Goal: Communication & Community: Share content

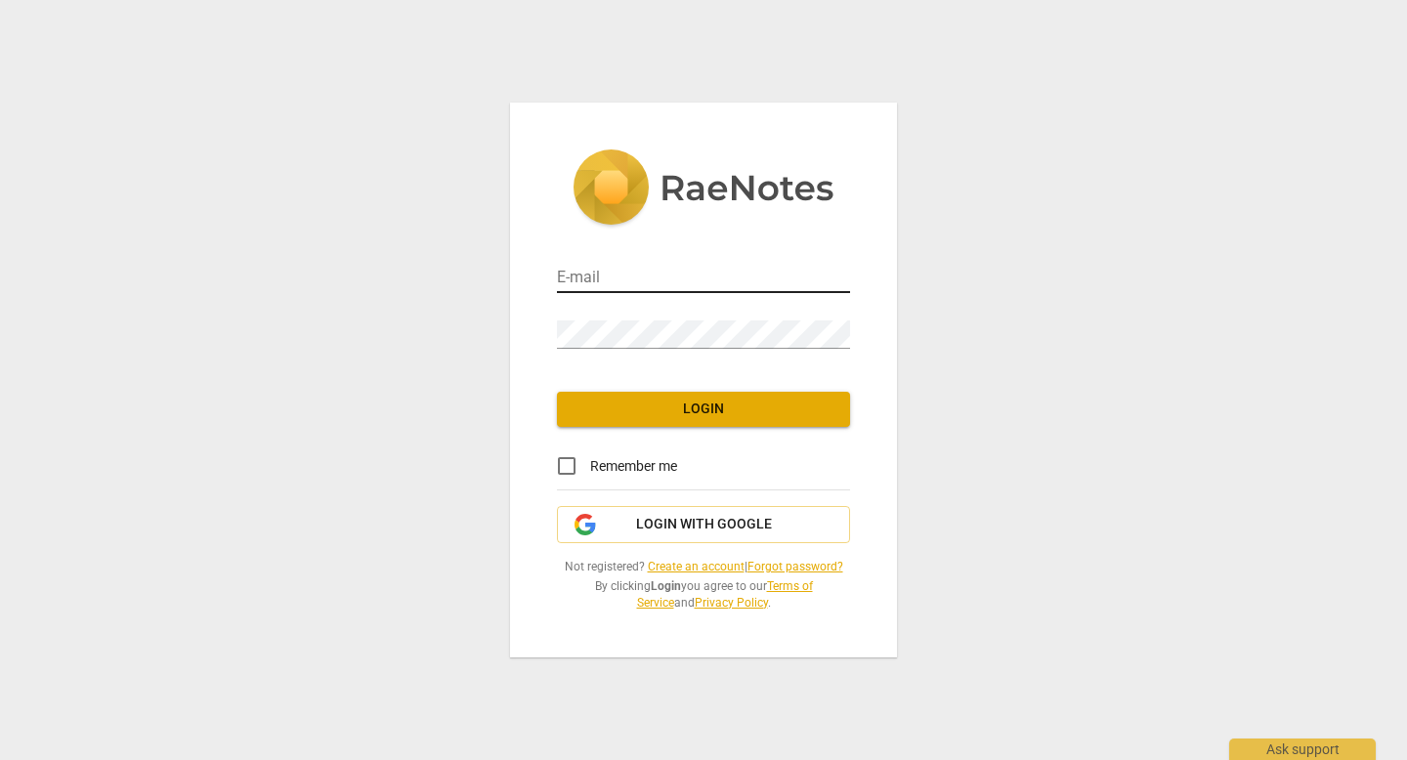
click at [630, 283] on input "email" at bounding box center [703, 279] width 293 height 28
click at [617, 352] on div "Password" at bounding box center [703, 325] width 293 height 56
click at [616, 362] on div "E-mail Password Login Remember me Login with Google Not registered? Create an a…" at bounding box center [703, 380] width 387 height 555
click at [602, 280] on input "email" at bounding box center [703, 279] width 293 height 28
click at [707, 517] on span "Login with Google" at bounding box center [704, 525] width 136 height 20
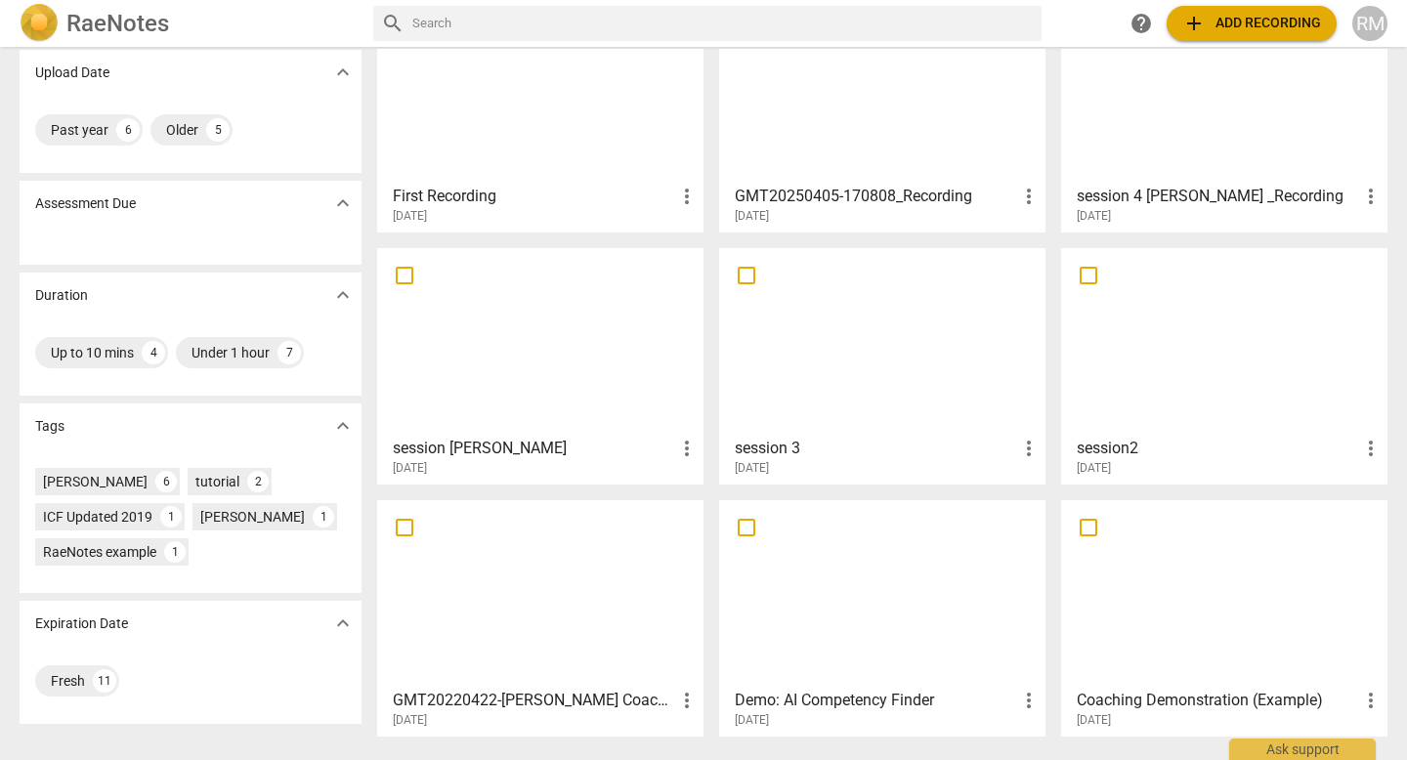
scroll to position [212, 0]
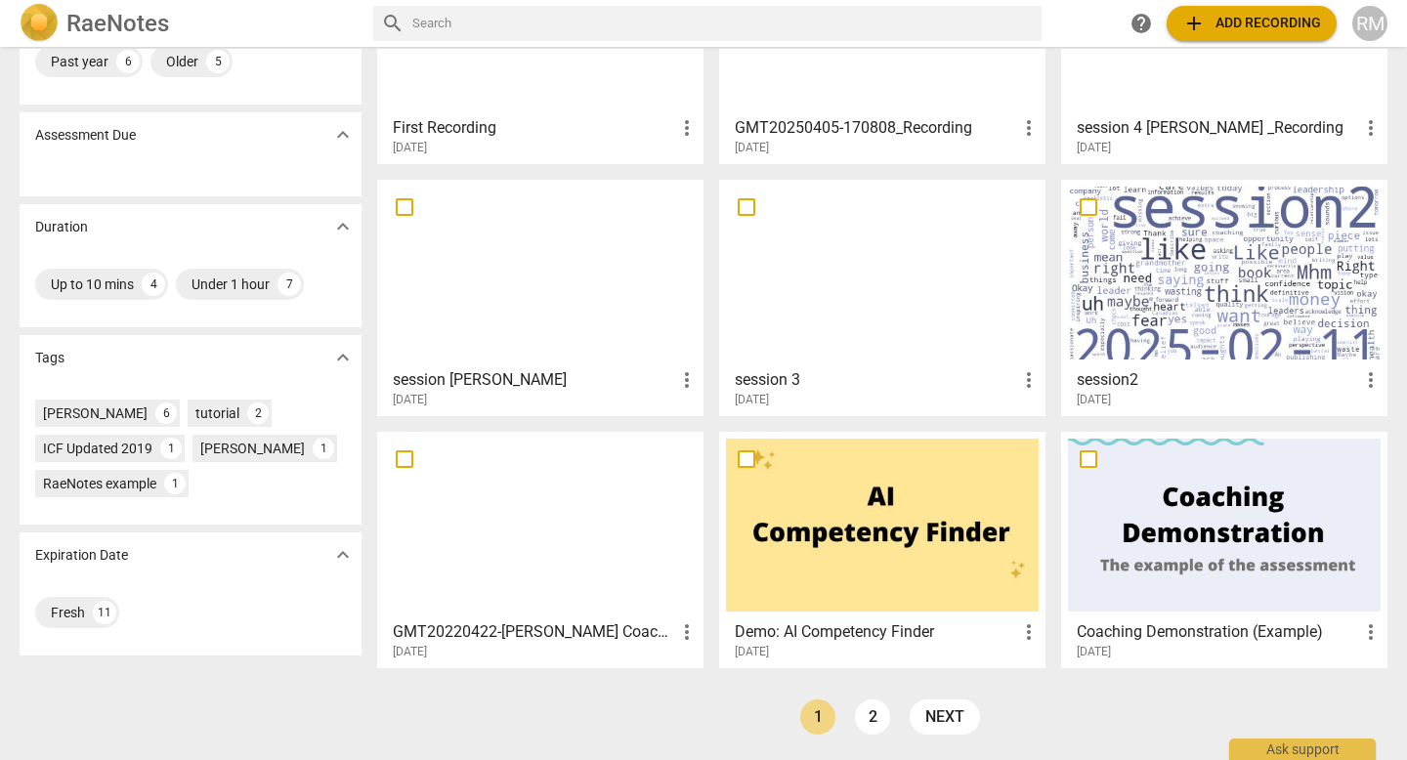
click at [1284, 279] on div at bounding box center [1224, 273] width 313 height 173
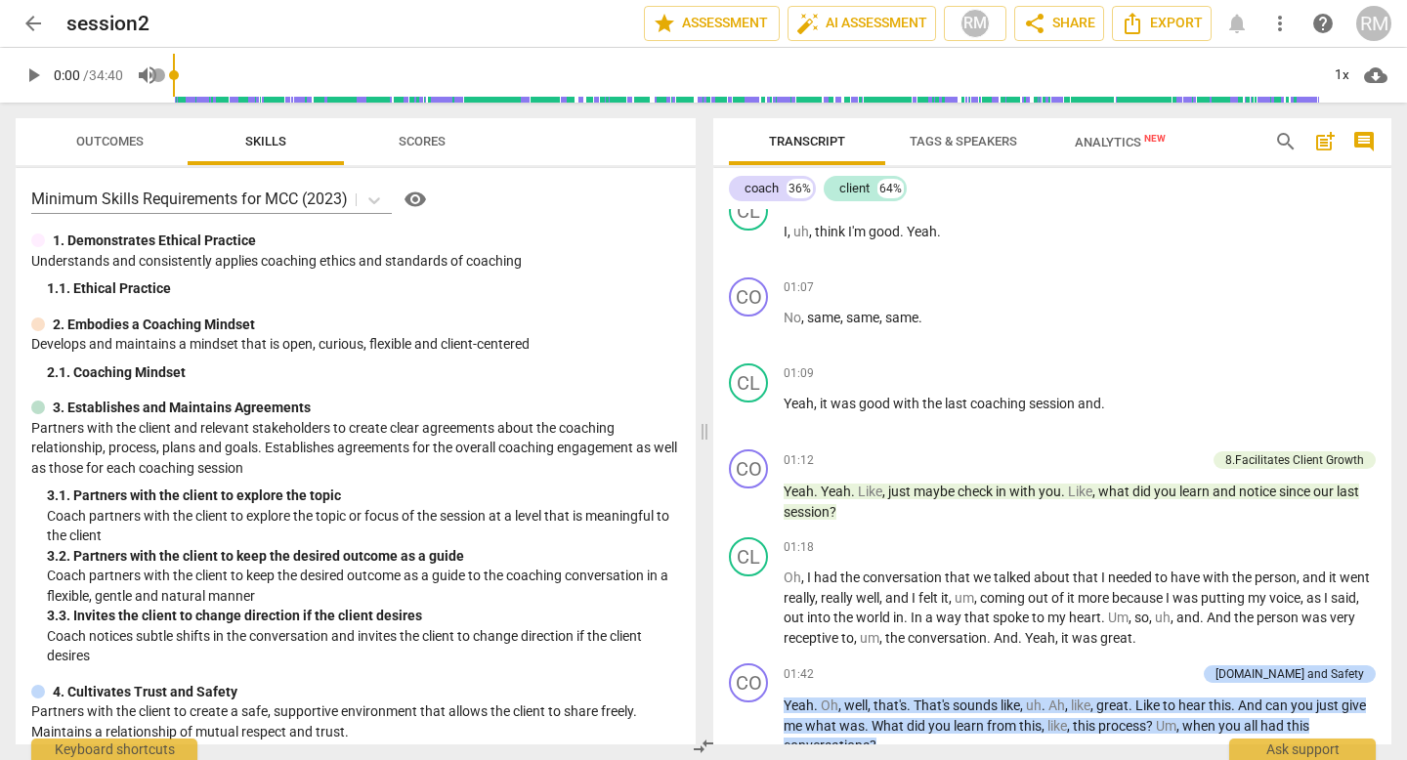
scroll to position [856, 0]
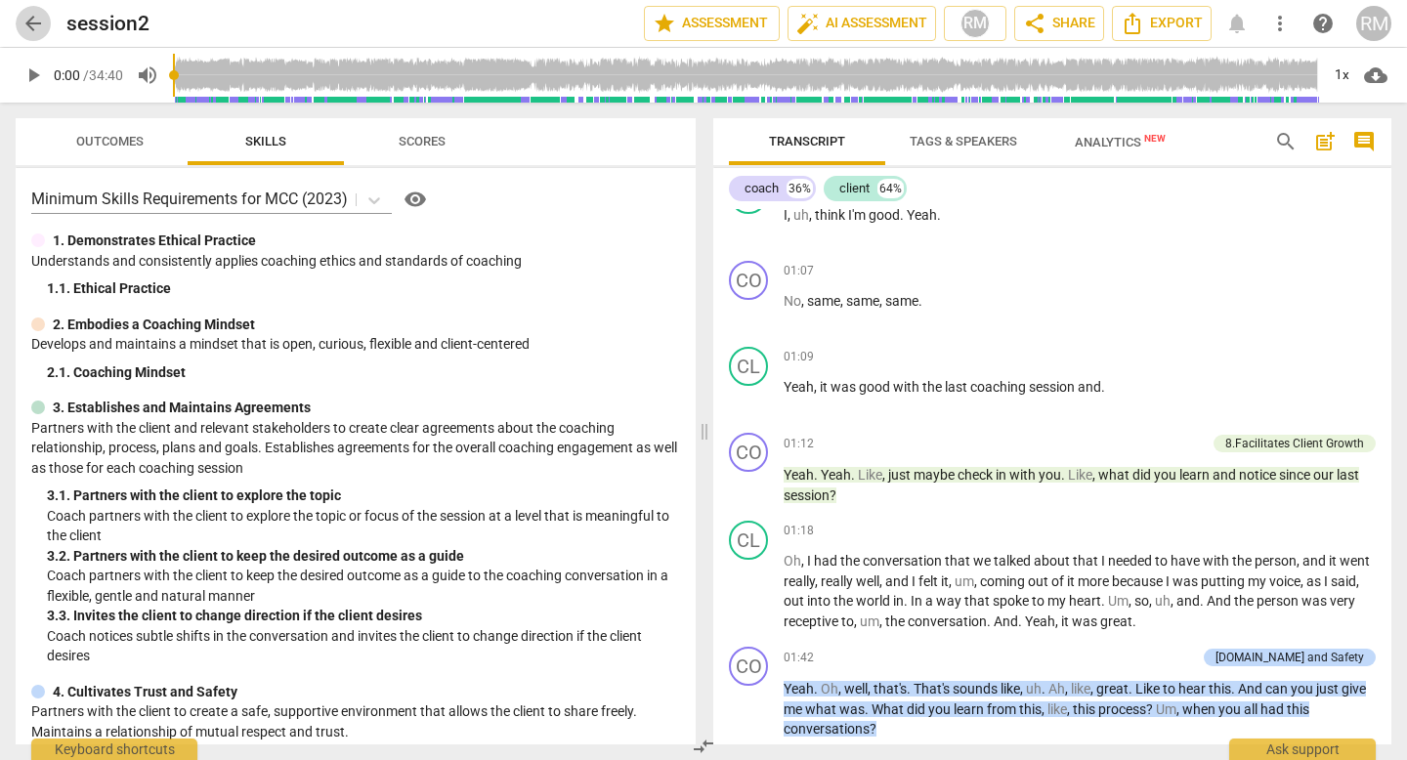
click at [25, 28] on span "arrow_back" at bounding box center [32, 23] width 23 height 23
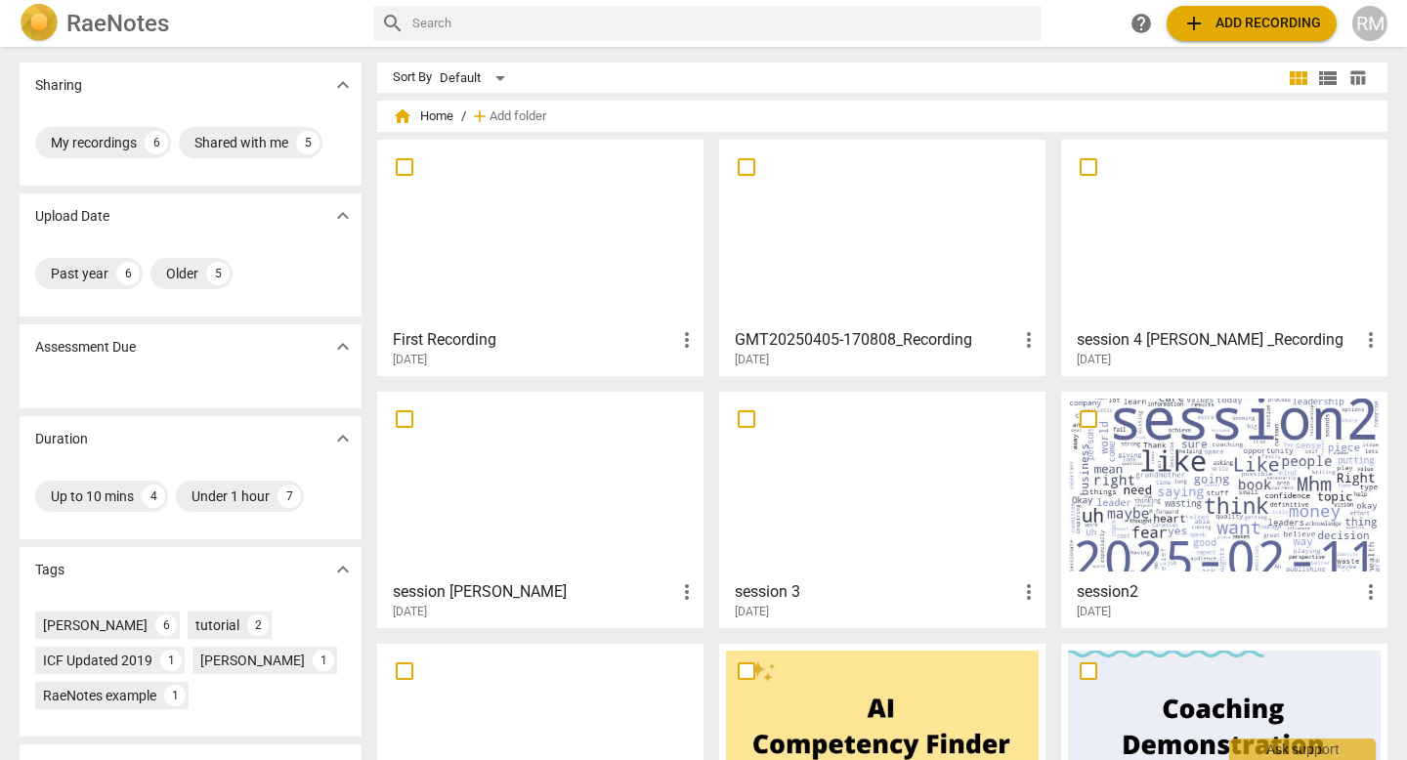
click at [929, 308] on div at bounding box center [882, 233] width 313 height 173
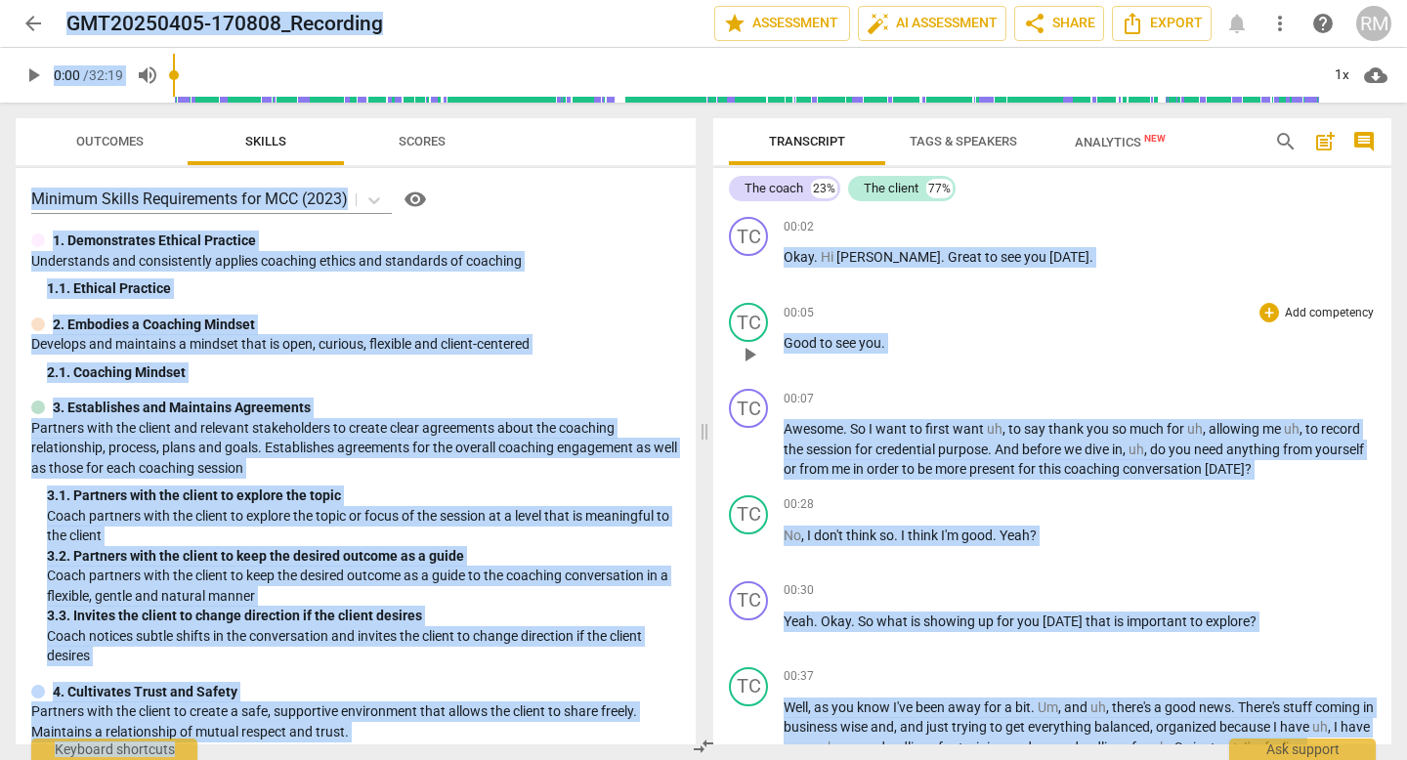
click at [943, 351] on p "Good to see you ." at bounding box center [1080, 343] width 592 height 21
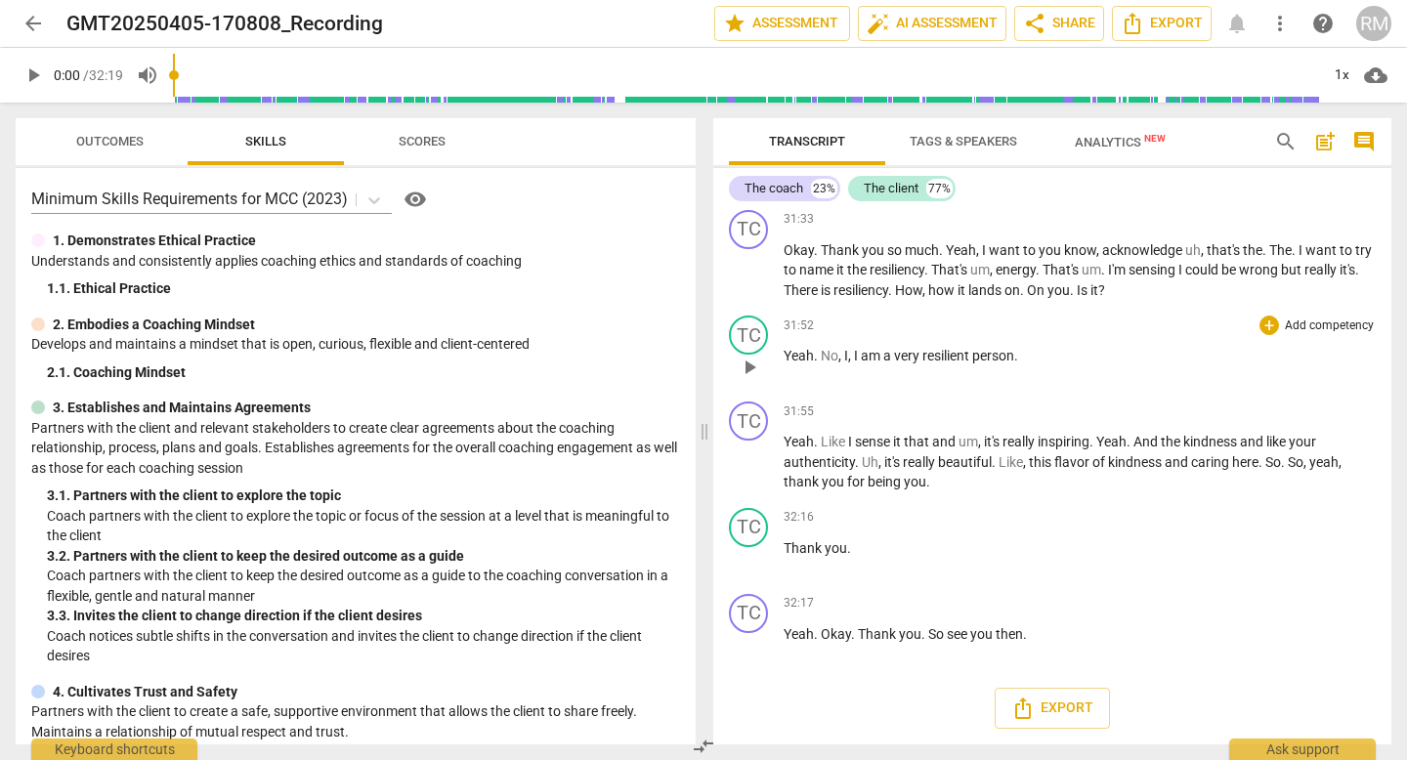
scroll to position [11744, 0]
click at [1026, 717] on icon "Export" at bounding box center [1023, 708] width 16 height 21
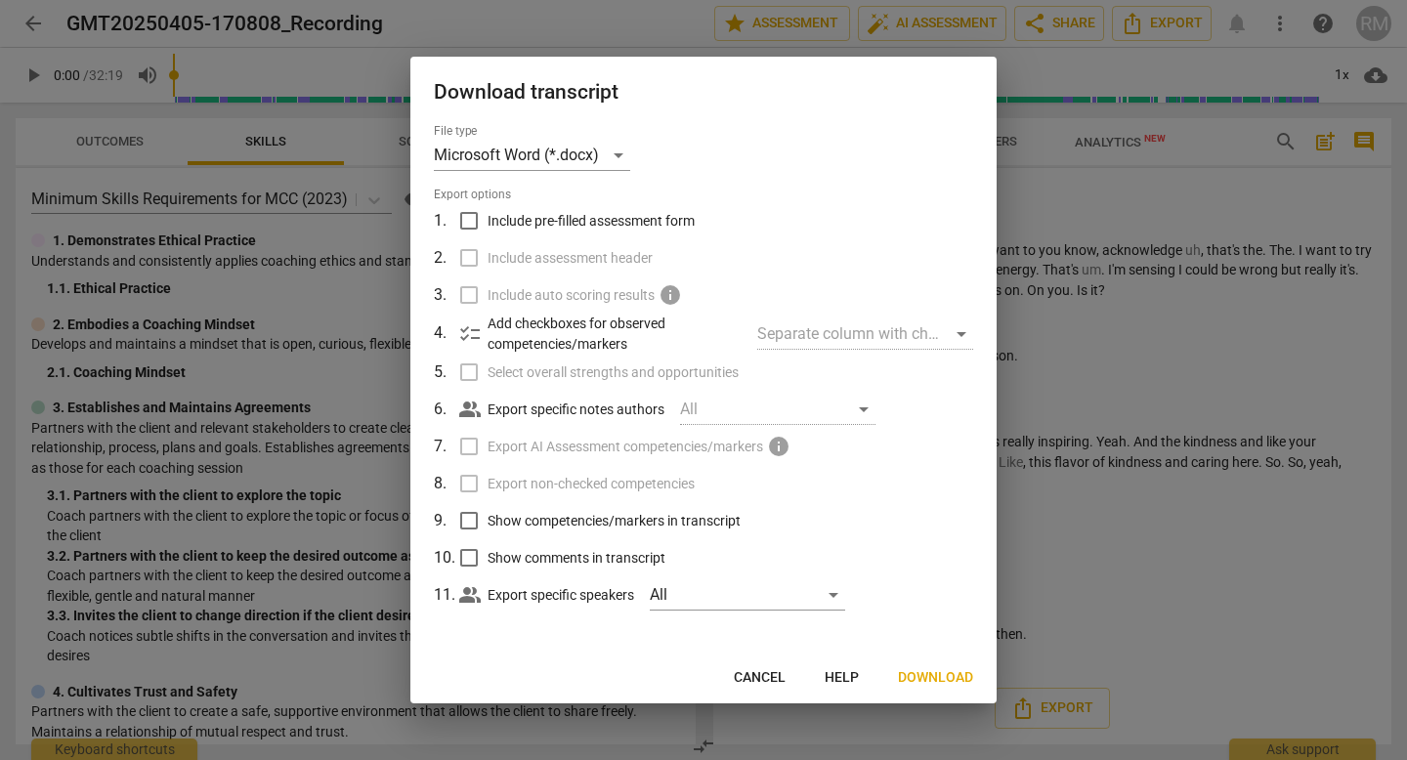
click at [1172, 234] on div at bounding box center [703, 380] width 1407 height 760
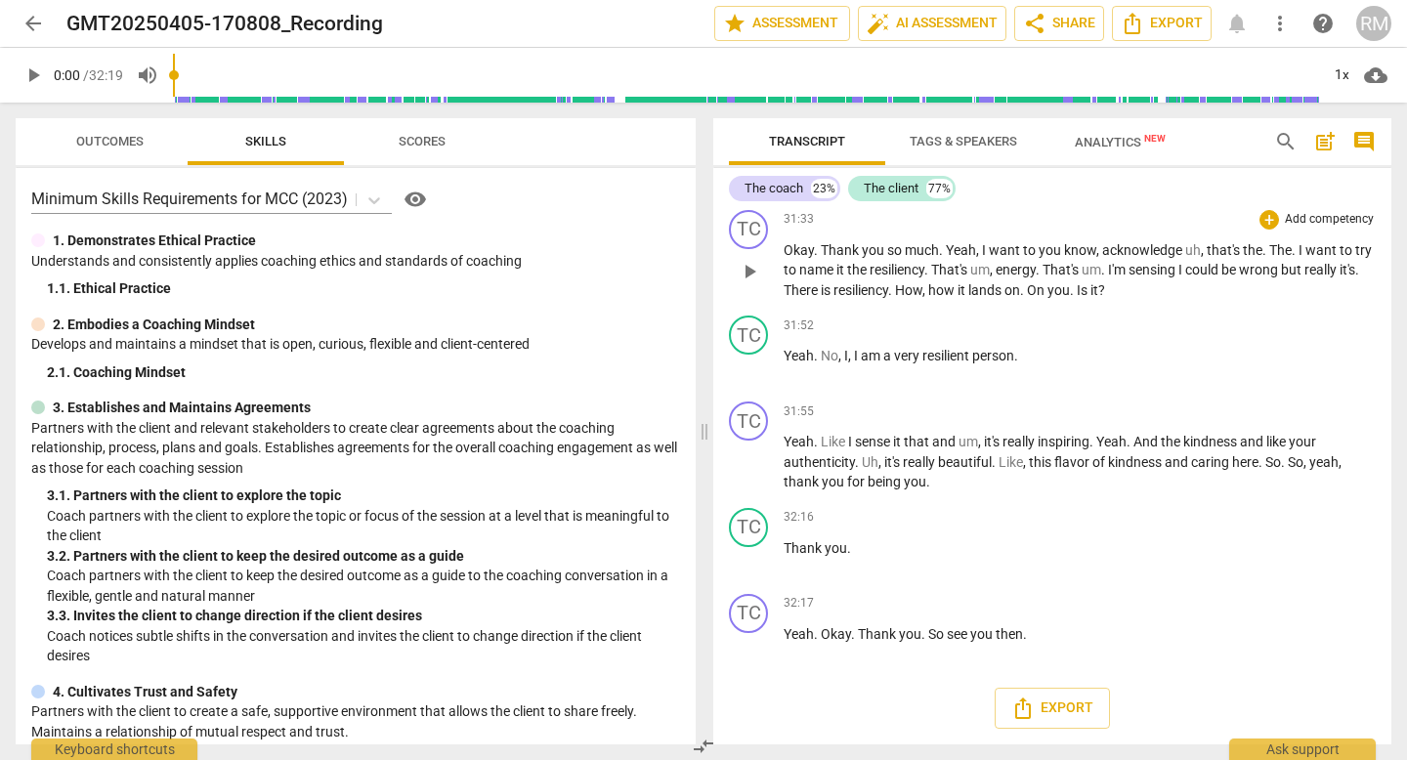
scroll to position [11530, 0]
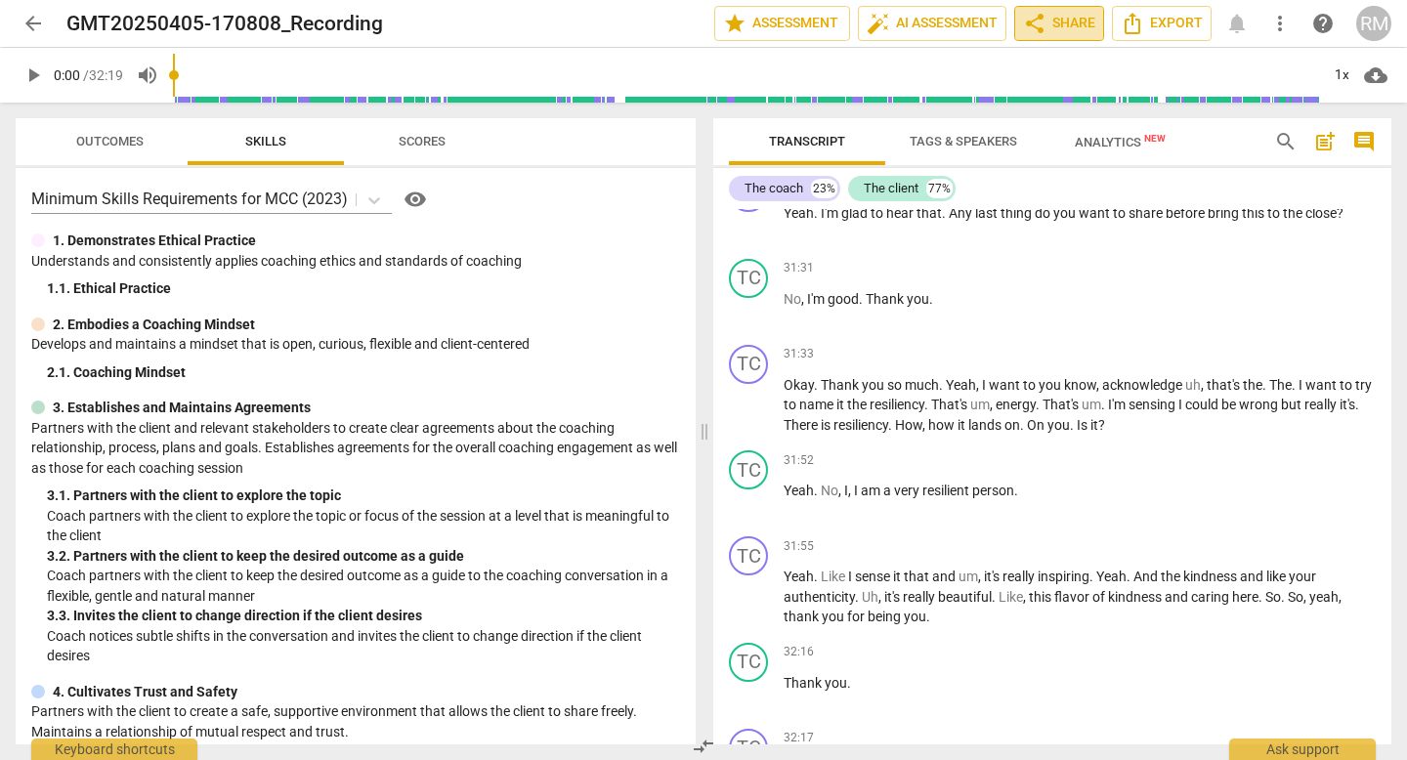
click at [1053, 25] on span "share Share" at bounding box center [1059, 23] width 72 height 23
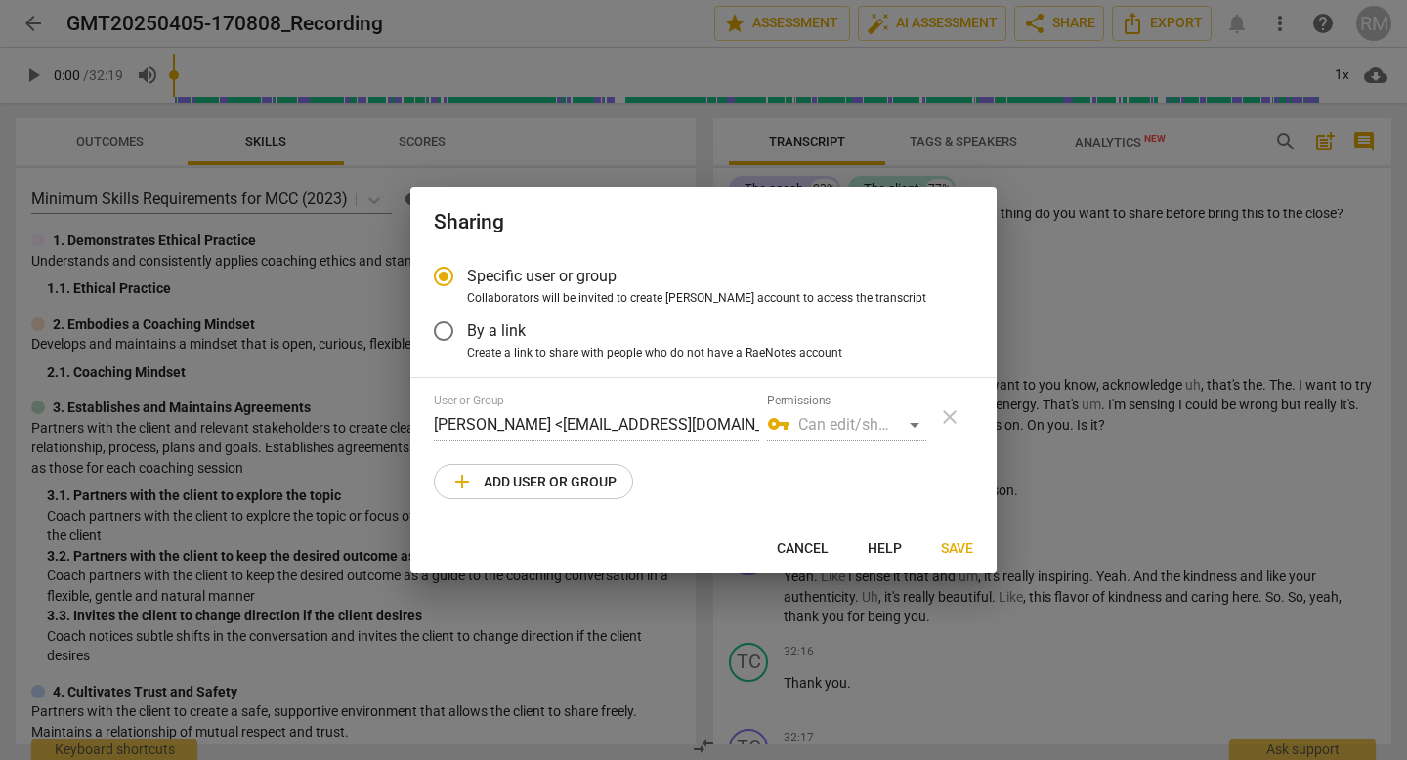
click at [772, 423] on span "vpn_key" at bounding box center [778, 423] width 23 height 23
click at [898, 423] on div "vpn_key Can edit/share" at bounding box center [846, 424] width 159 height 31
click at [909, 422] on div "vpn_key Can edit/share" at bounding box center [846, 424] width 159 height 31
click at [910, 427] on div "vpn_key Can edit/share" at bounding box center [846, 424] width 159 height 31
click at [912, 423] on div "vpn_key Can edit/share" at bounding box center [846, 424] width 159 height 31
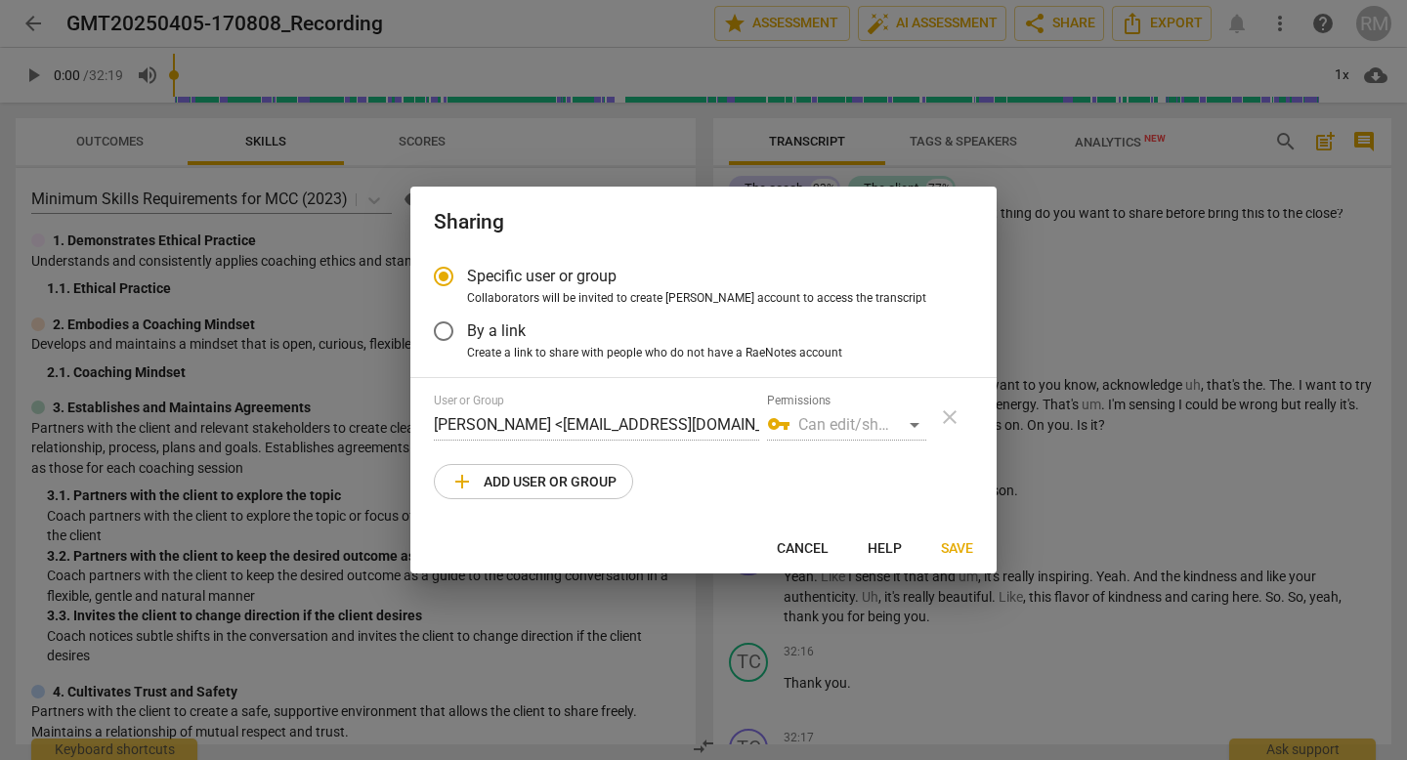
click at [912, 423] on div "vpn_key Can edit/share" at bounding box center [846, 424] width 159 height 31
click at [651, 474] on div "User or Group Ruby Madani <coachreemmadani@gmail.com> Permissions vpn_key Can e…" at bounding box center [703, 447] width 539 height 106
click at [588, 474] on span "add Add user or group" at bounding box center [533, 481] width 166 height 23
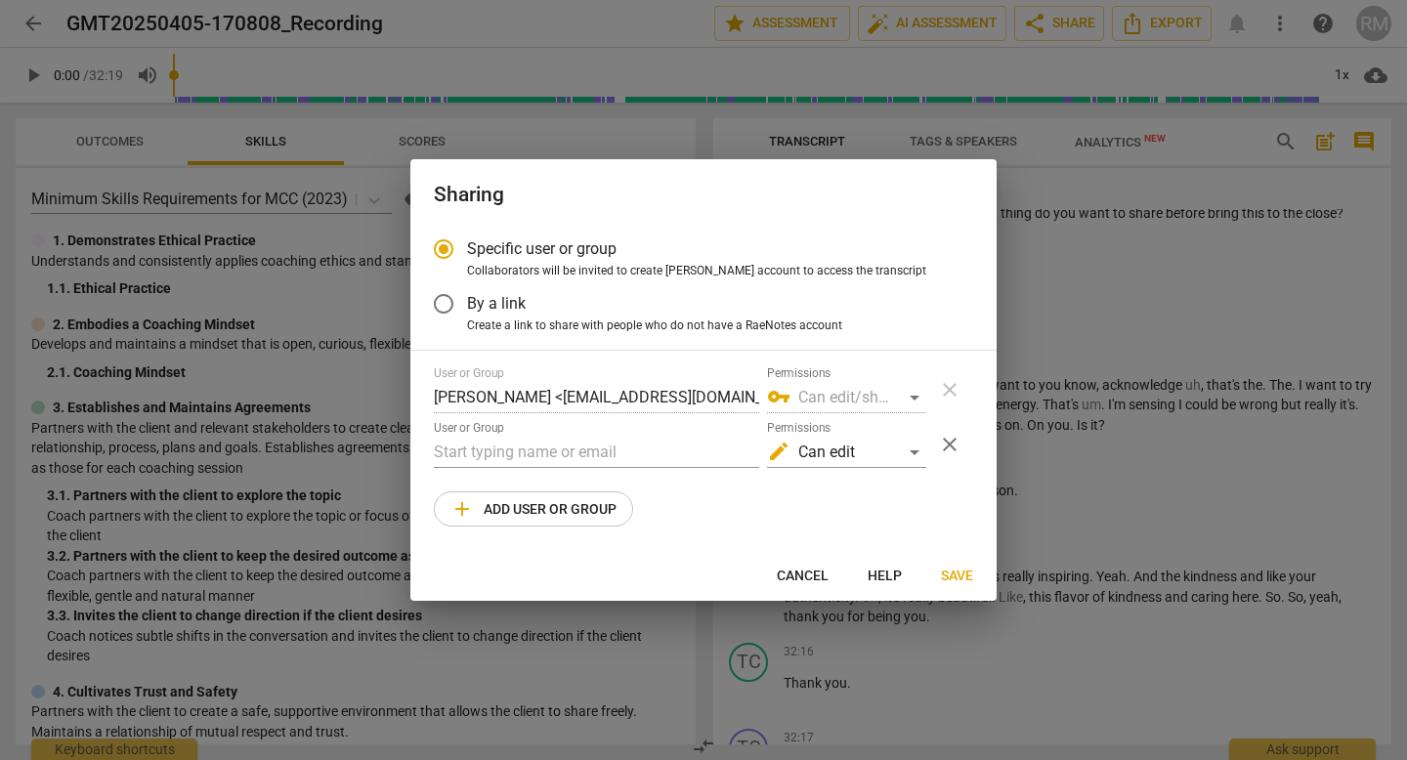
click at [552, 500] on span "add Add user or group" at bounding box center [533, 508] width 166 height 23
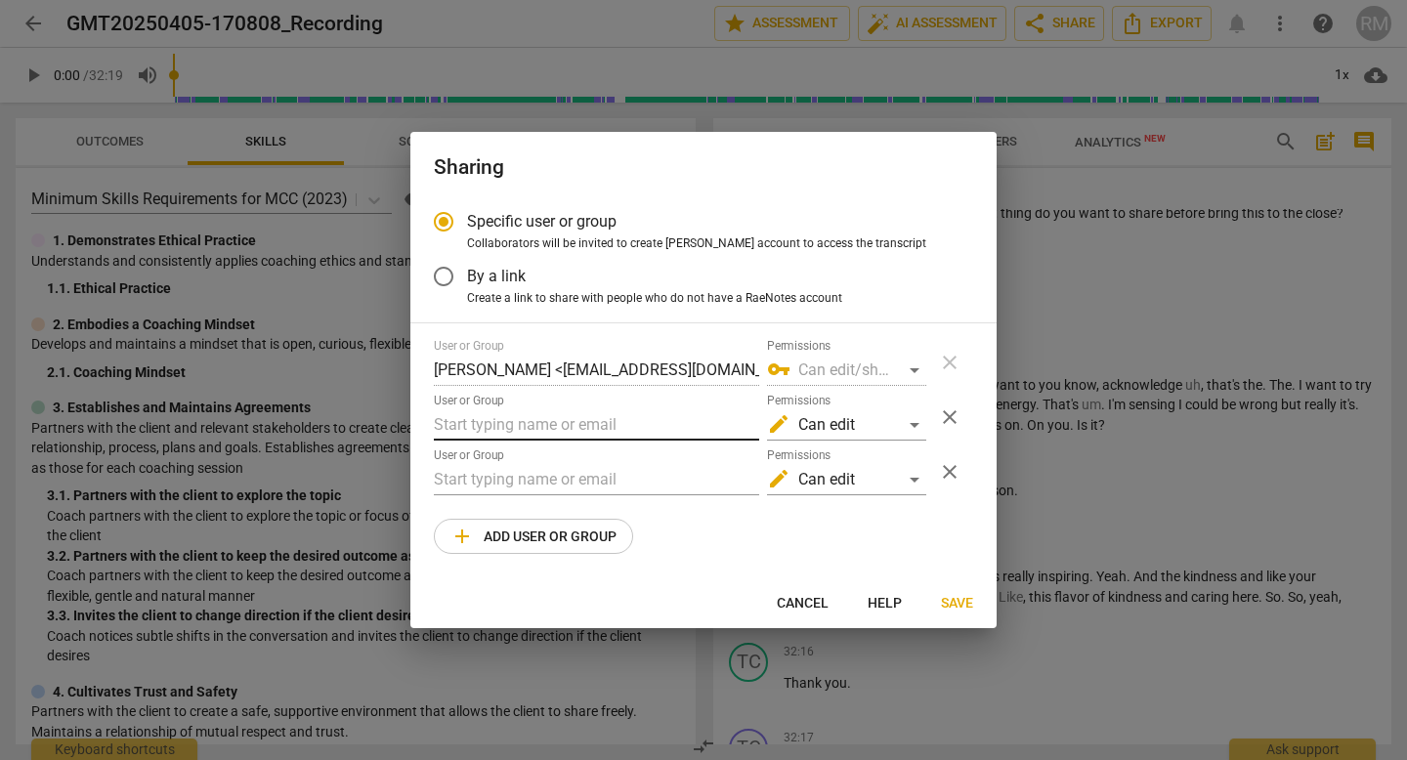
click at [528, 420] on input "text" at bounding box center [596, 424] width 325 height 31
click at [516, 425] on input "text" at bounding box center [596, 424] width 325 height 31
click at [834, 429] on div "edit Can edit" at bounding box center [846, 424] width 159 height 31
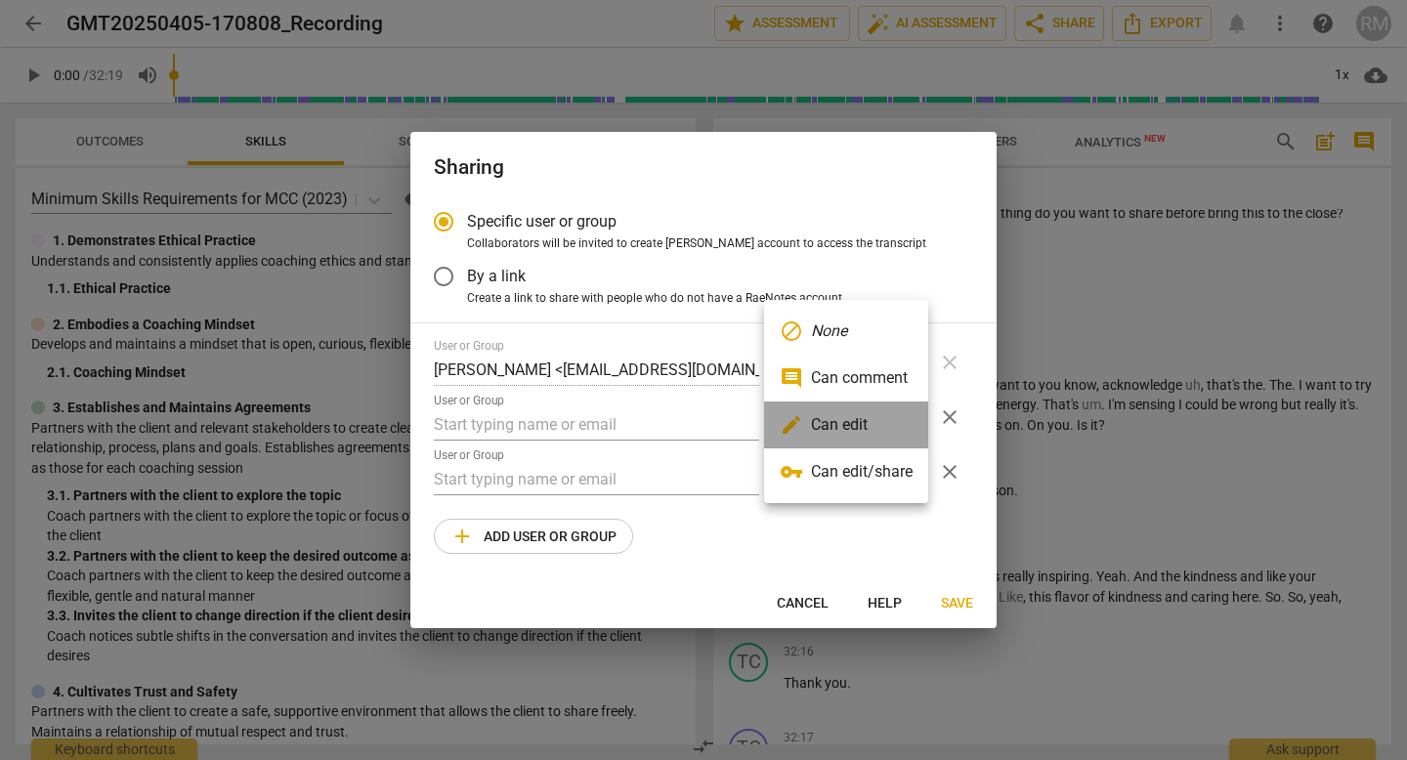
click at [834, 429] on li "edit Can edit" at bounding box center [846, 425] width 164 height 47
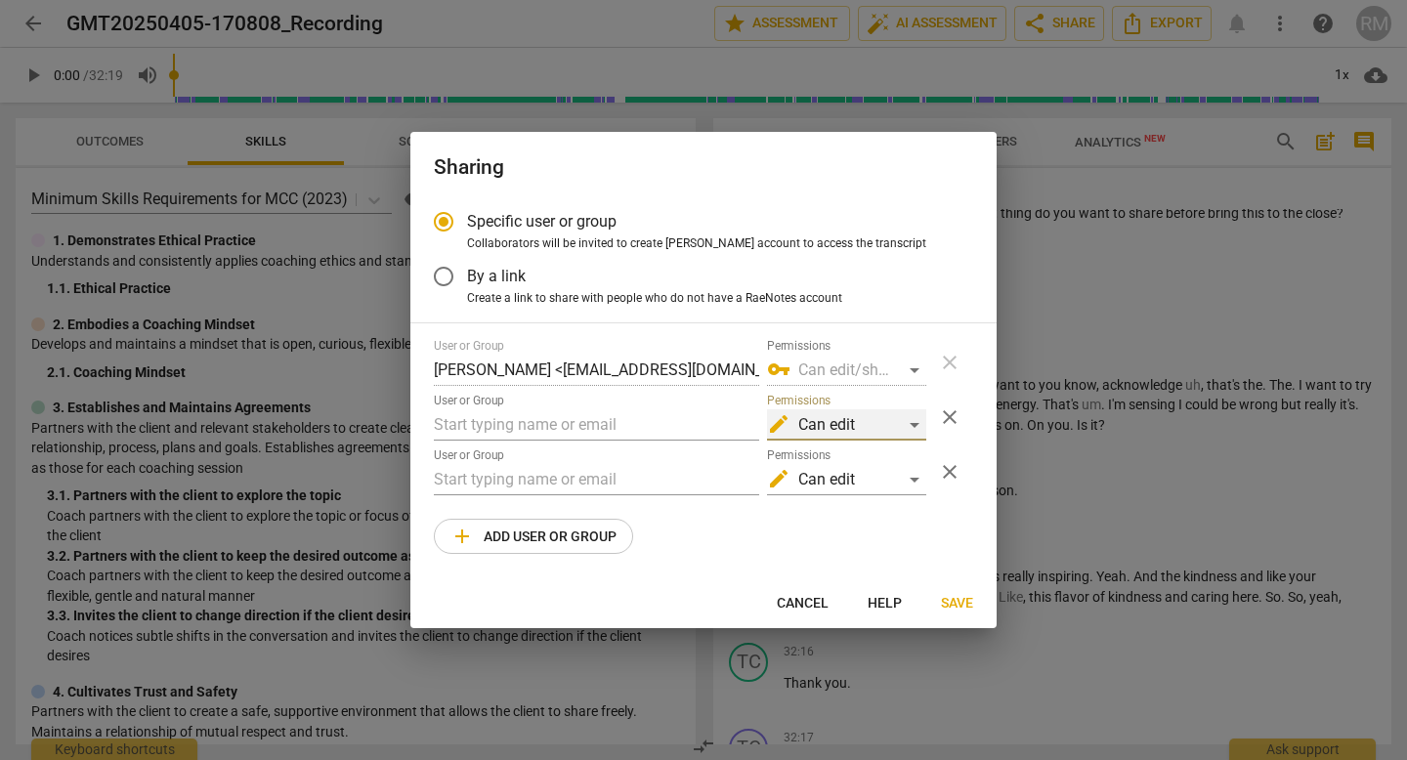
click at [865, 422] on div "edit Can edit" at bounding box center [846, 424] width 159 height 31
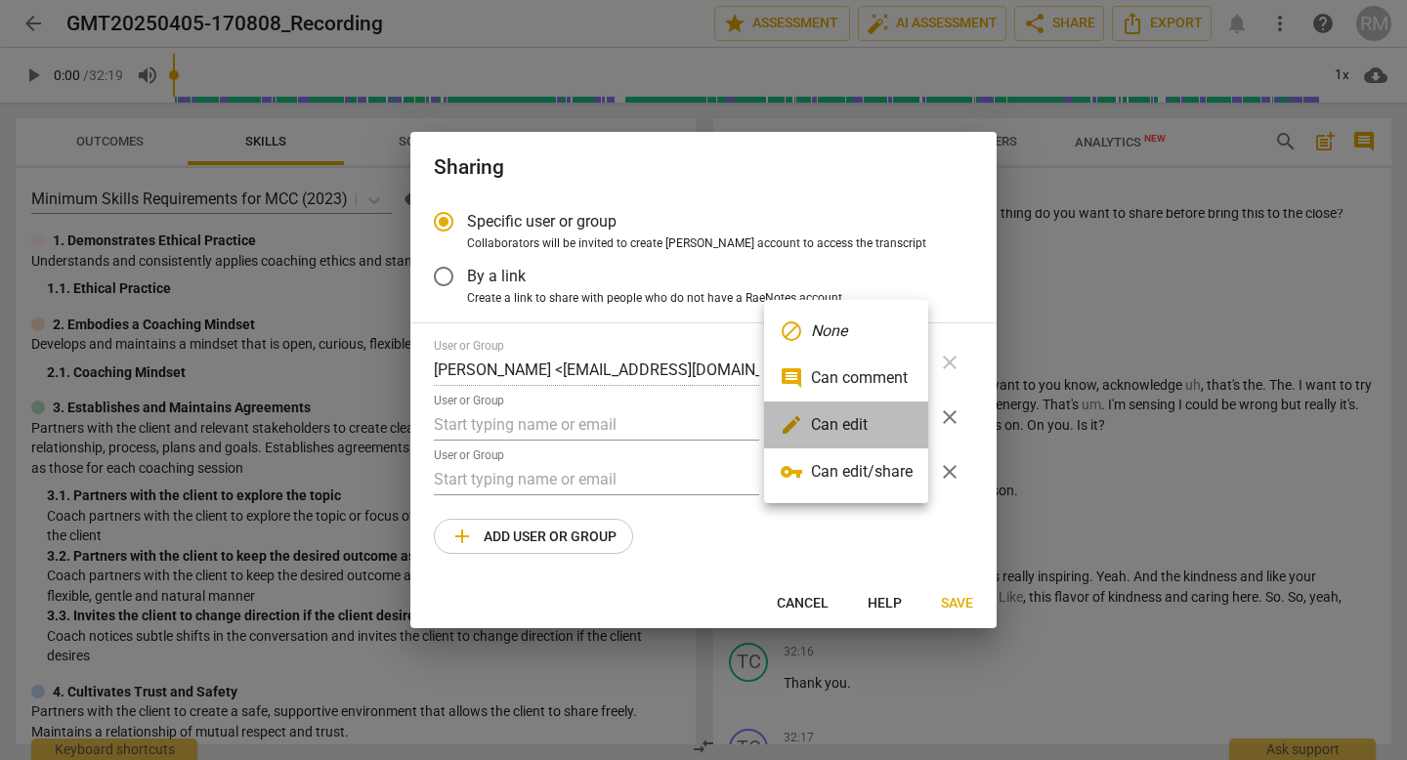
click at [863, 433] on li "edit Can edit" at bounding box center [846, 425] width 164 height 47
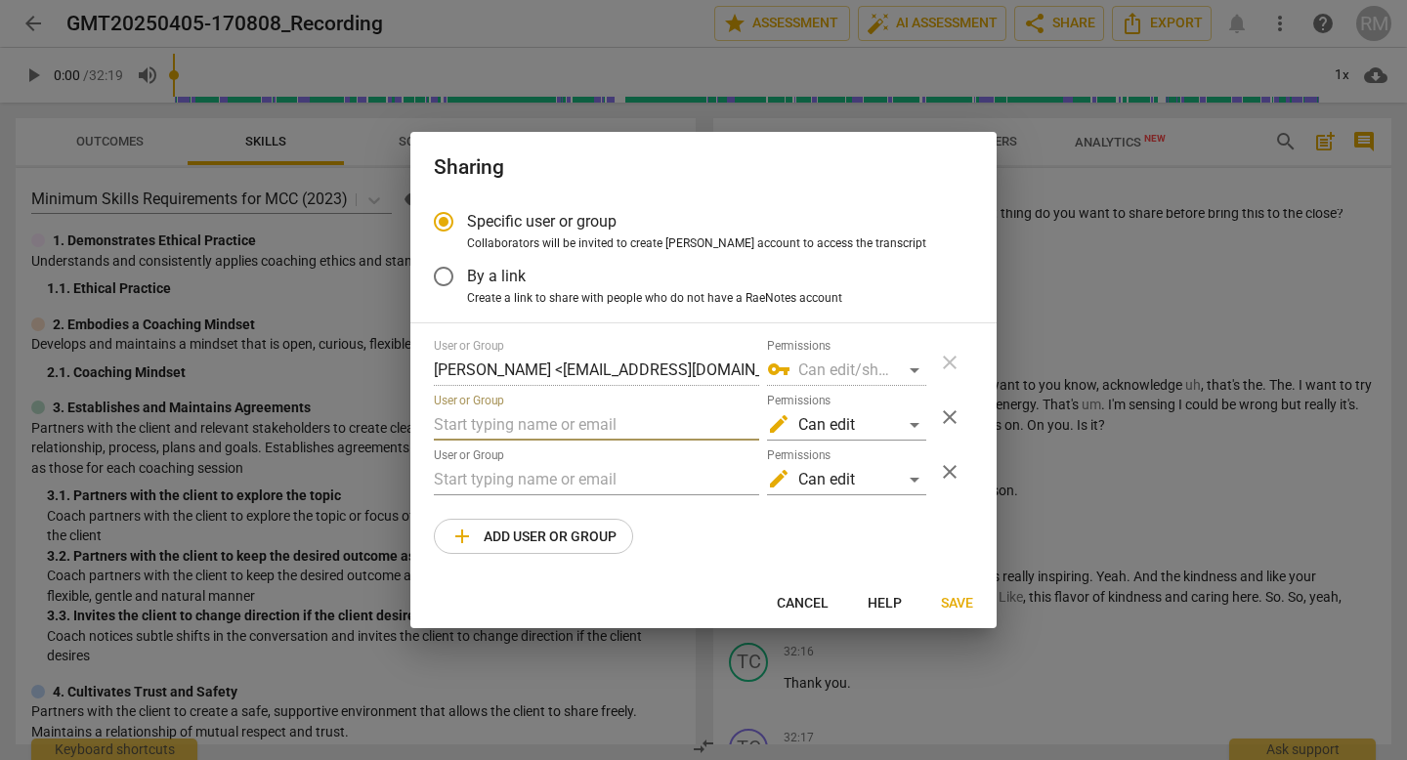
click at [493, 418] on input "text" at bounding box center [596, 424] width 325 height 31
click at [819, 431] on div "edit Can edit" at bounding box center [846, 424] width 159 height 31
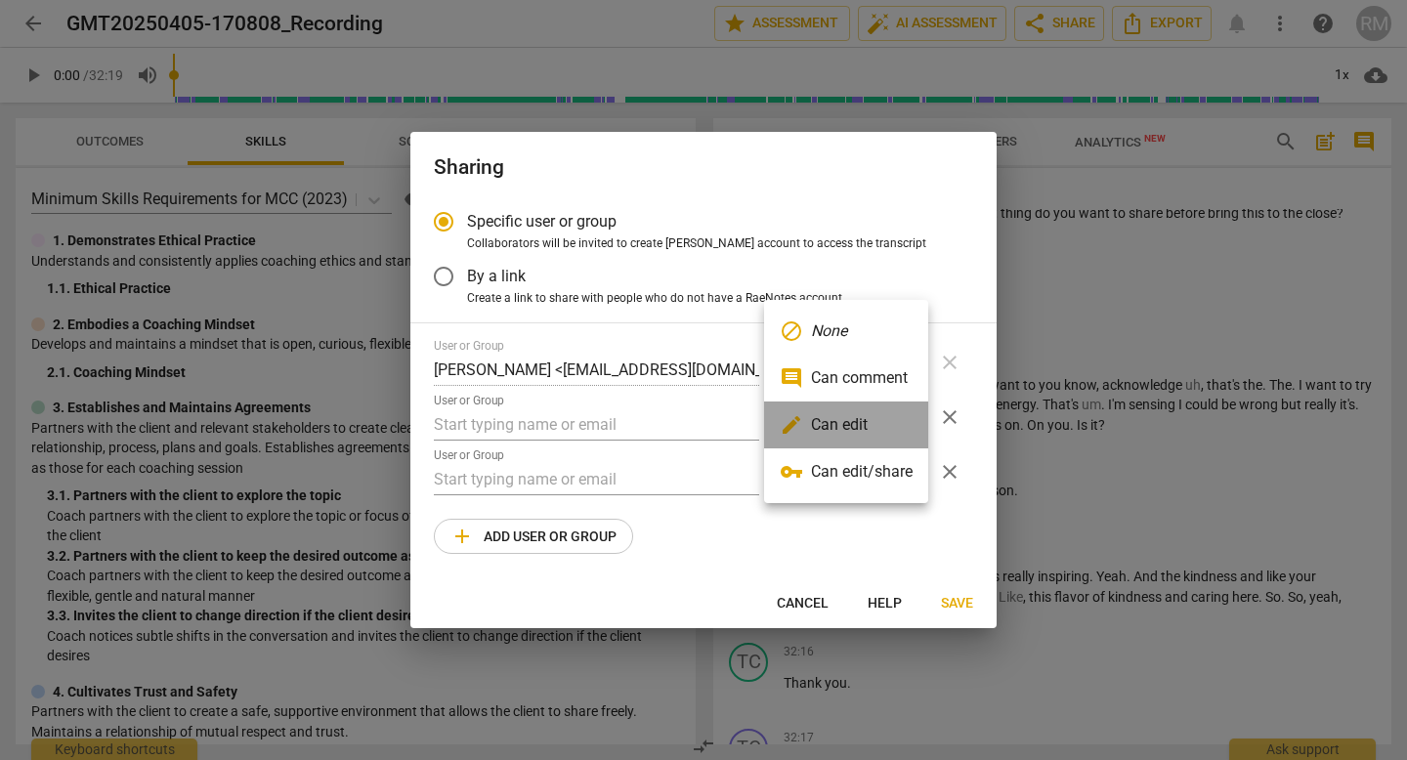
click at [819, 431] on li "edit Can edit" at bounding box center [846, 425] width 164 height 47
radio input "false"
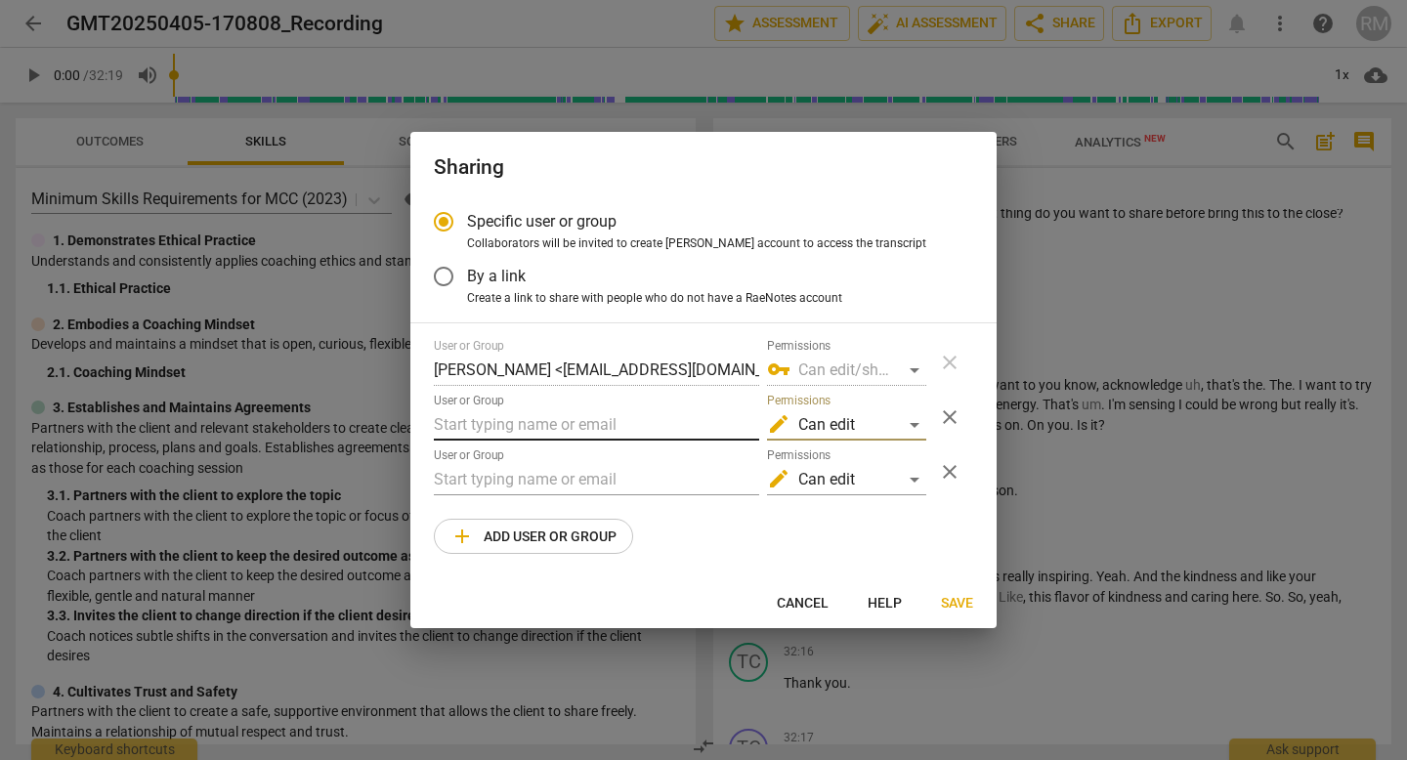
click at [457, 418] on input "text" at bounding box center [596, 424] width 325 height 31
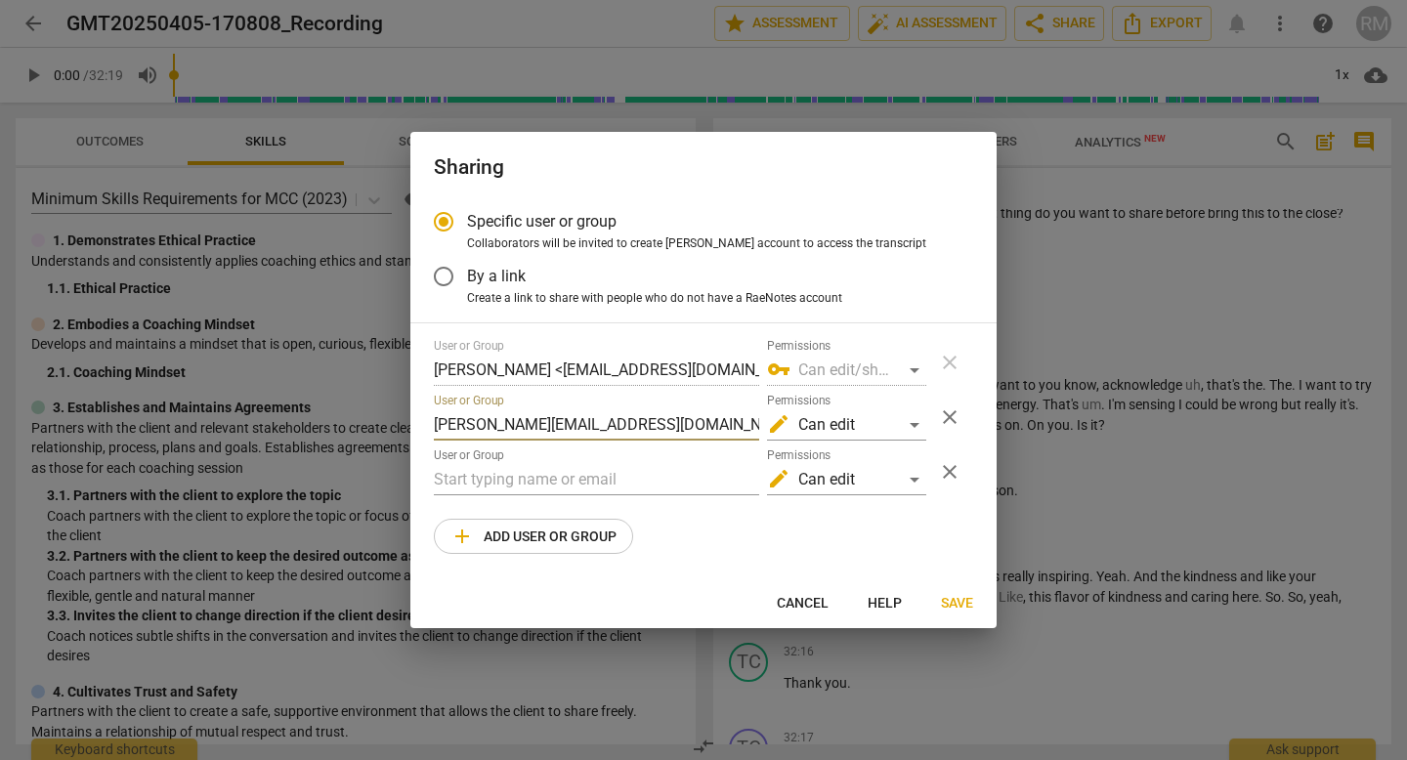
type input "matthew@cintroncoaching.com"
click at [956, 472] on span "close" at bounding box center [949, 471] width 23 height 23
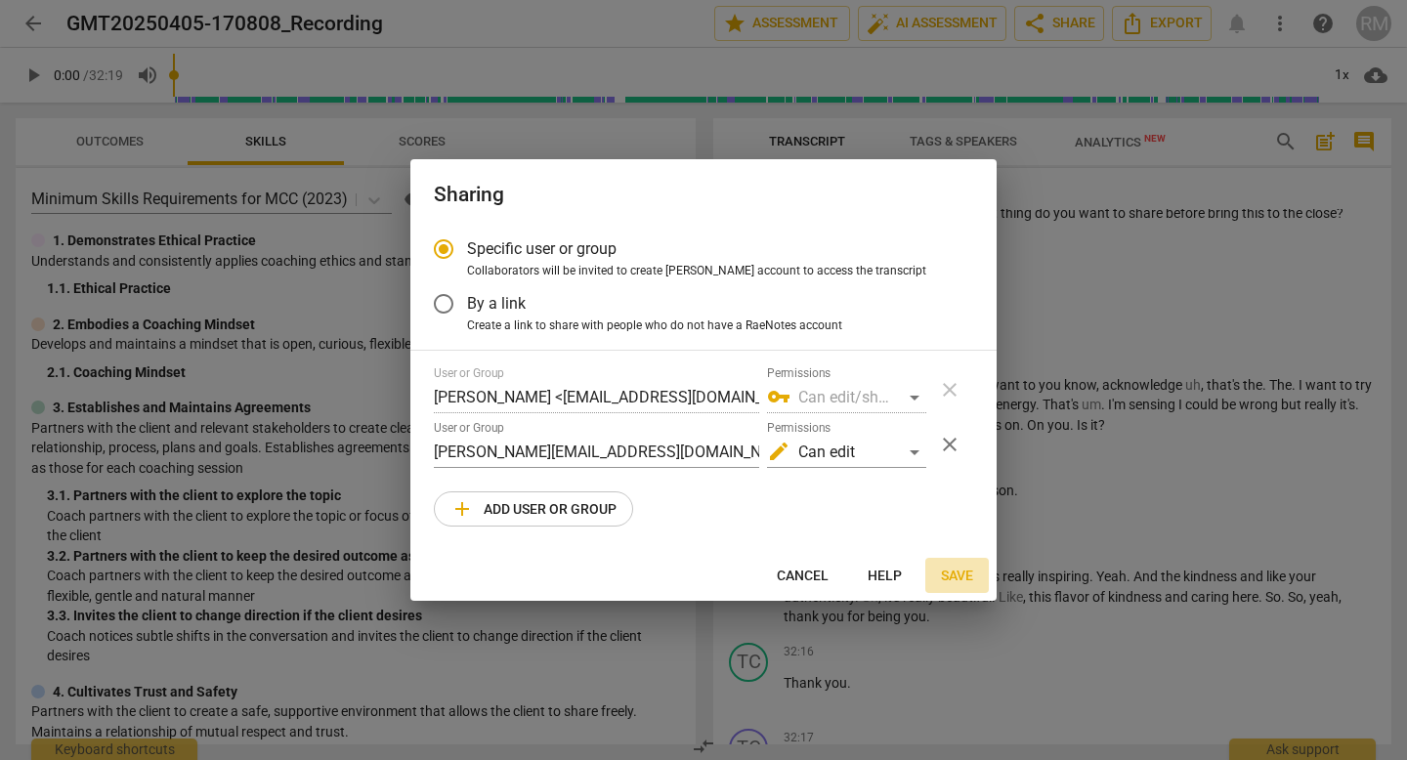
click at [957, 580] on span "Save" at bounding box center [957, 577] width 32 height 20
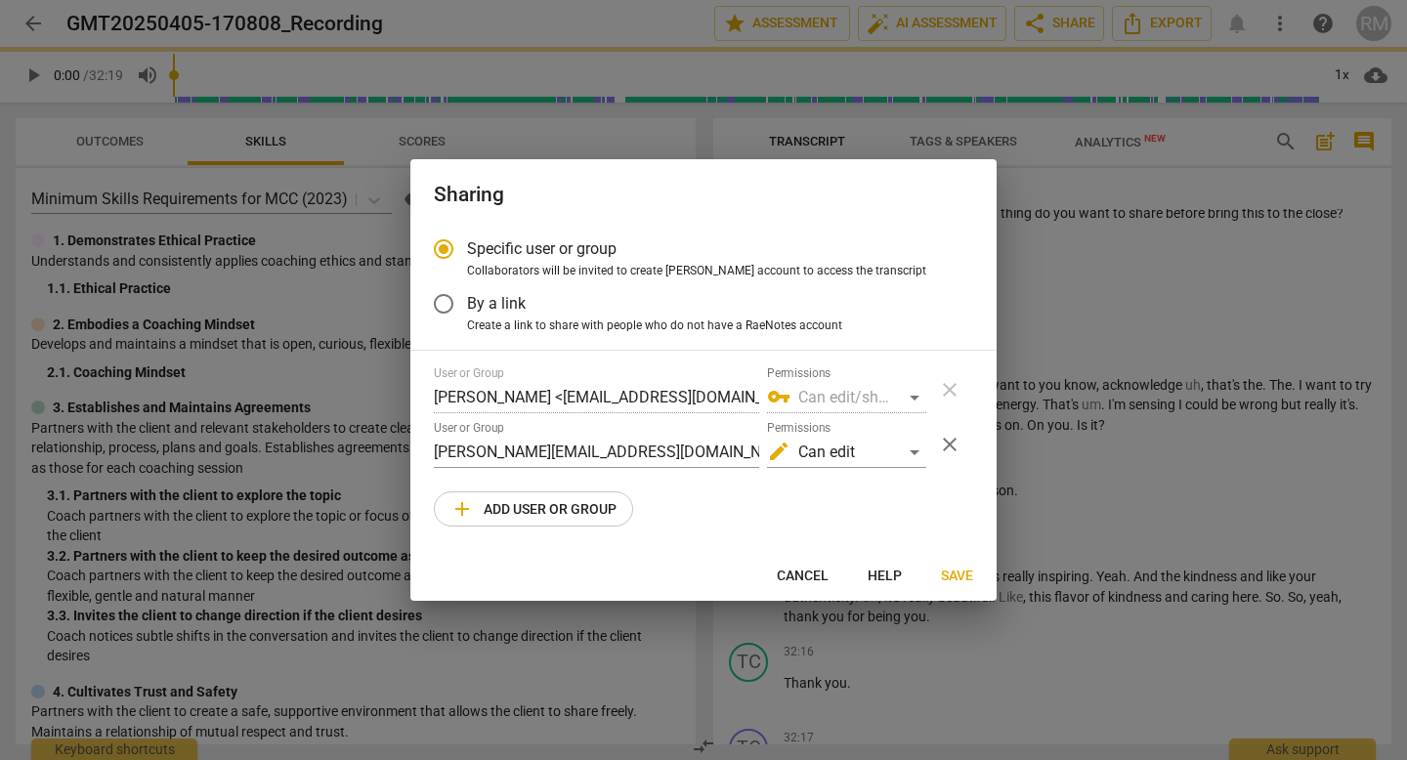
radio input "false"
type input "Matthew Cintron-Quinones <matthew@cintroncoaching.com>"
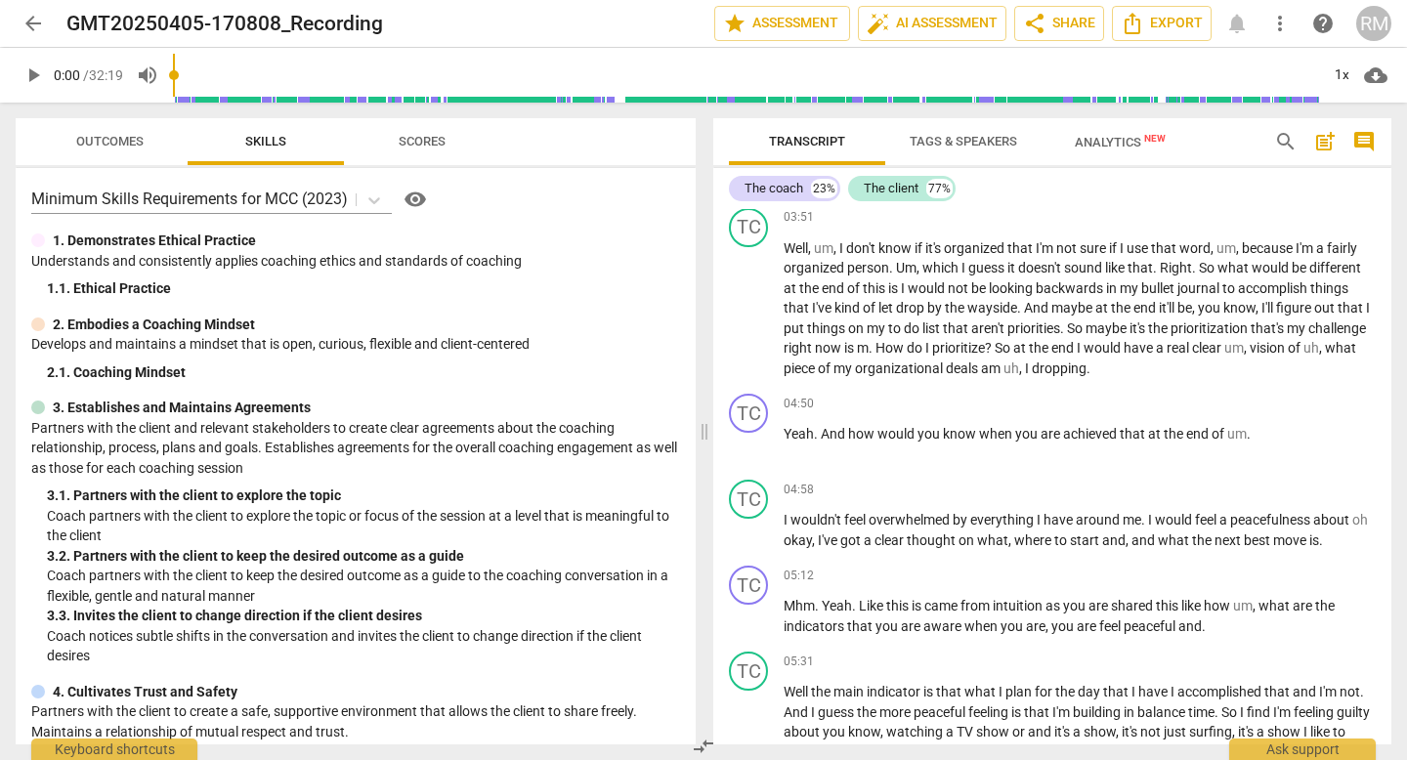
scroll to position [0, 0]
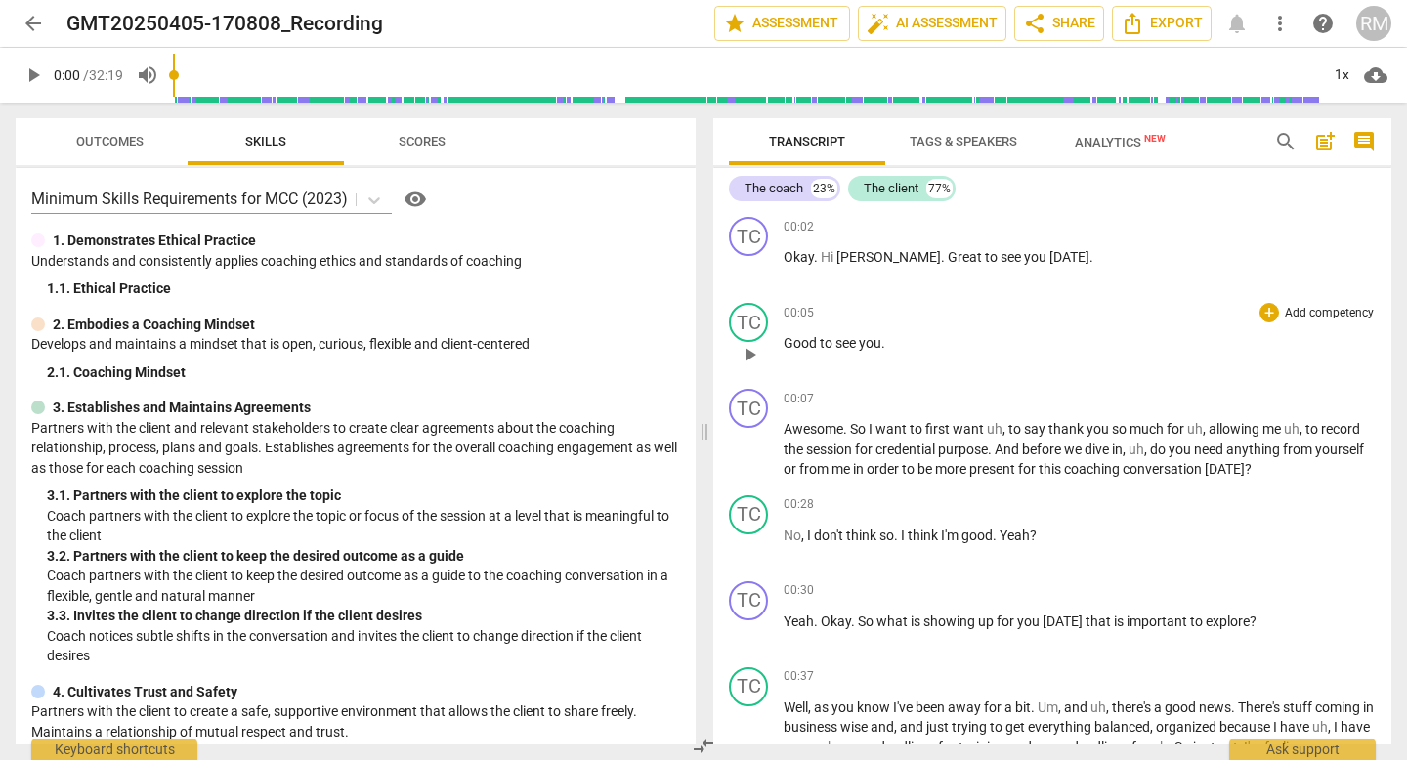
click at [1146, 148] on span "Analytics New" at bounding box center [1120, 142] width 91 height 15
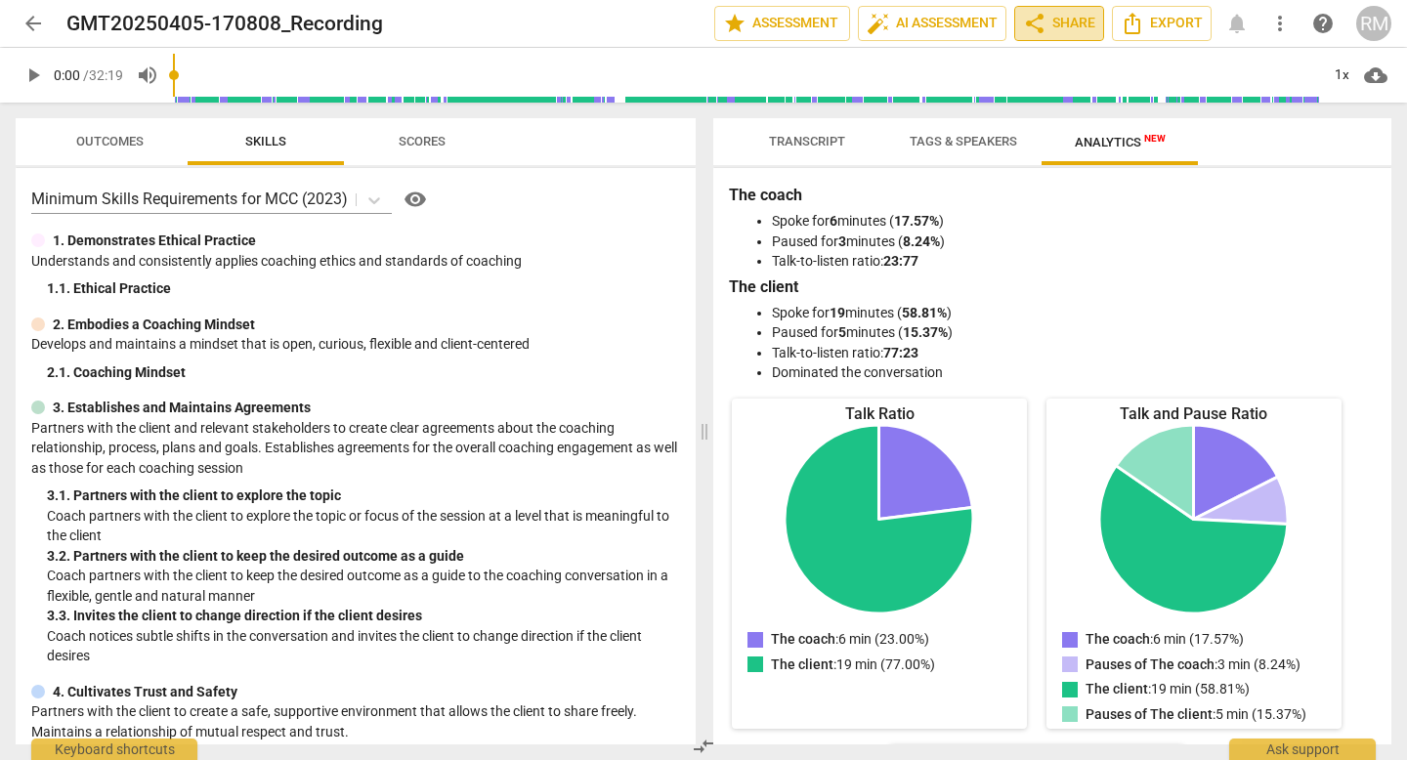
click at [1050, 25] on span "share Share" at bounding box center [1059, 23] width 72 height 23
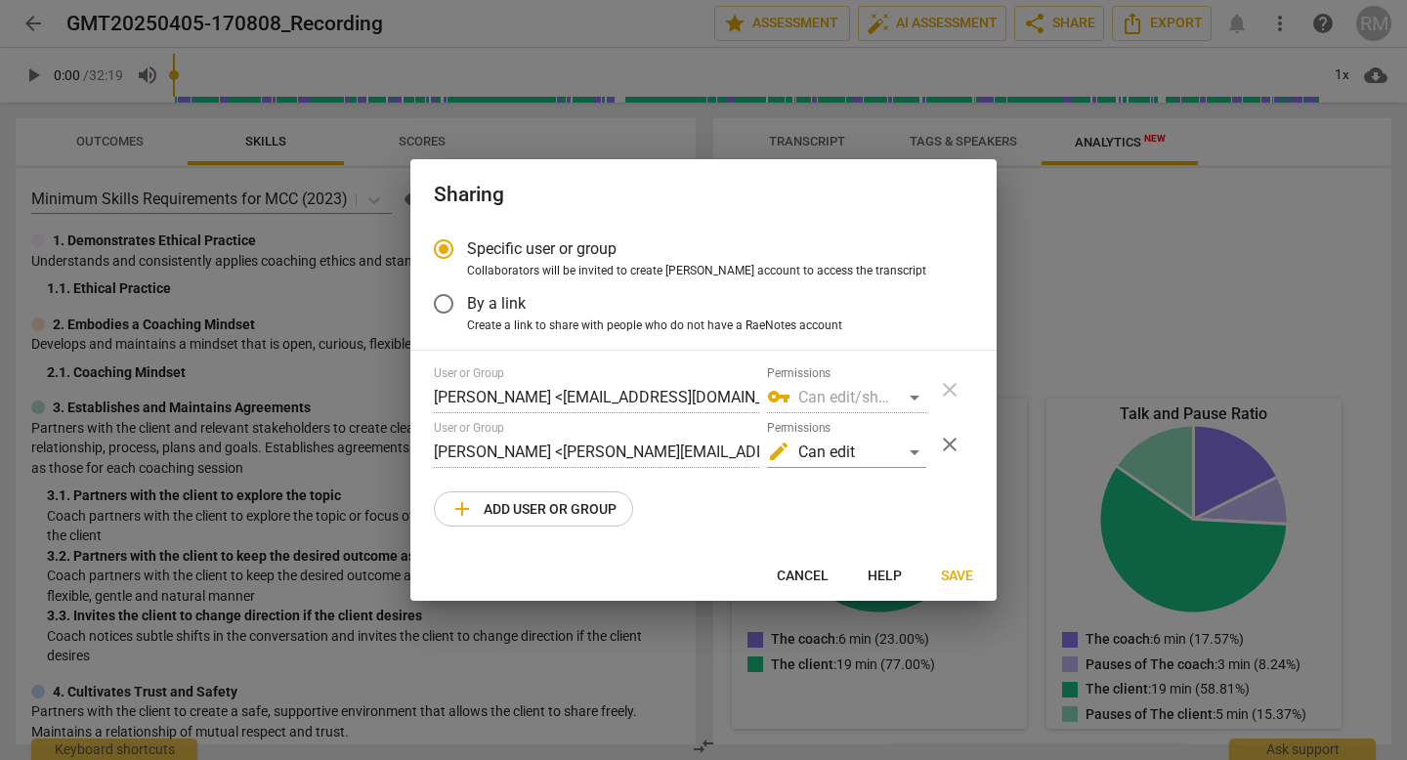
click at [484, 122] on div at bounding box center [703, 380] width 1407 height 760
radio input "false"
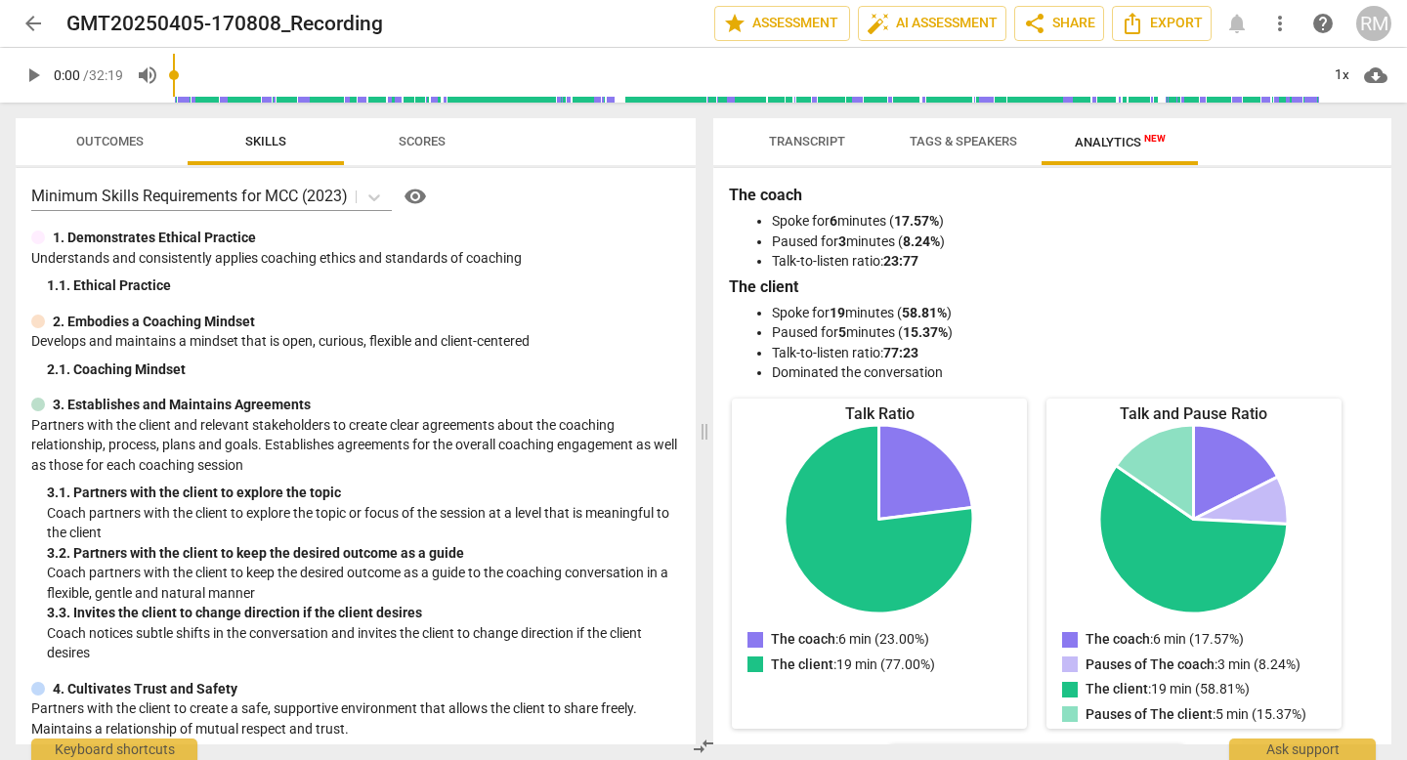
scroll to position [4, 0]
click at [795, 140] on span "Transcript" at bounding box center [807, 141] width 76 height 15
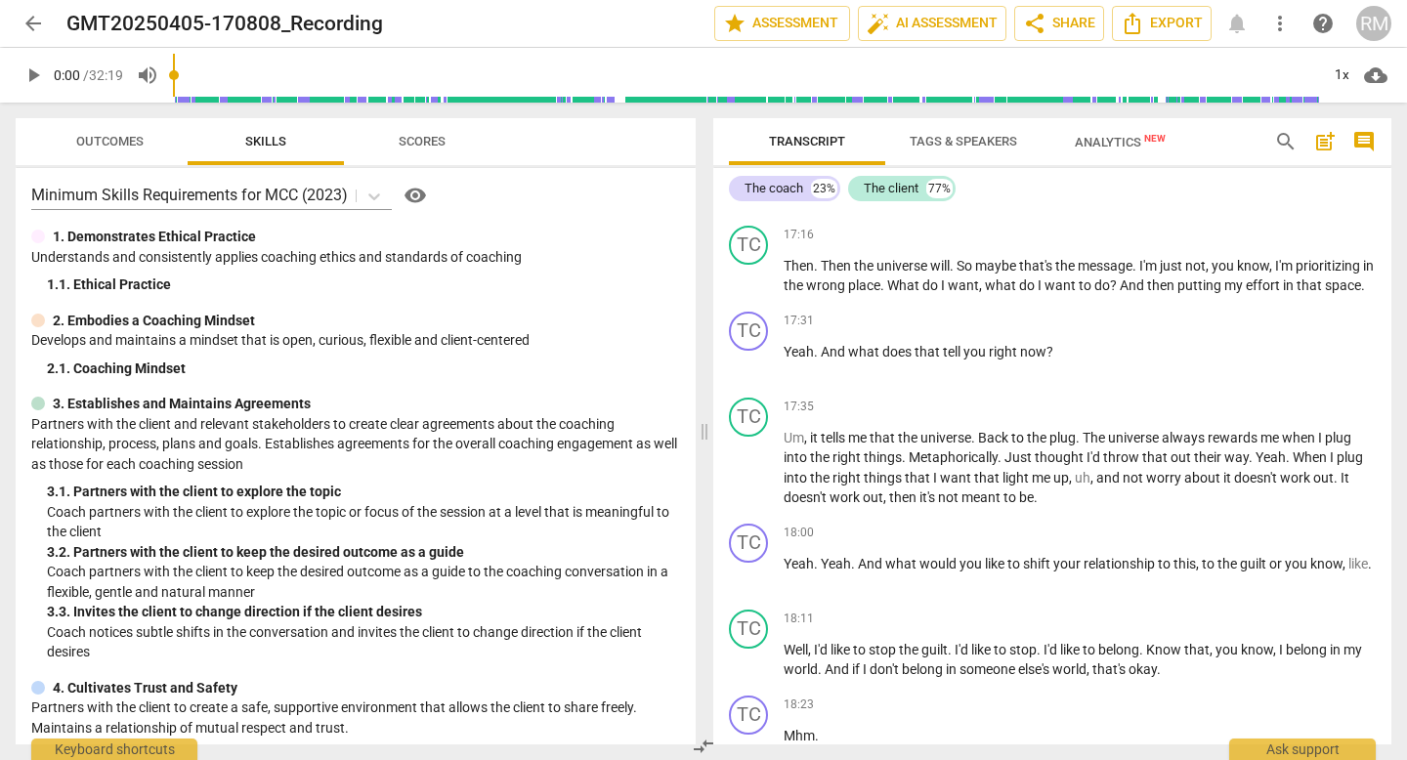
scroll to position [6167, 0]
